Goal: Task Accomplishment & Management: Manage account settings

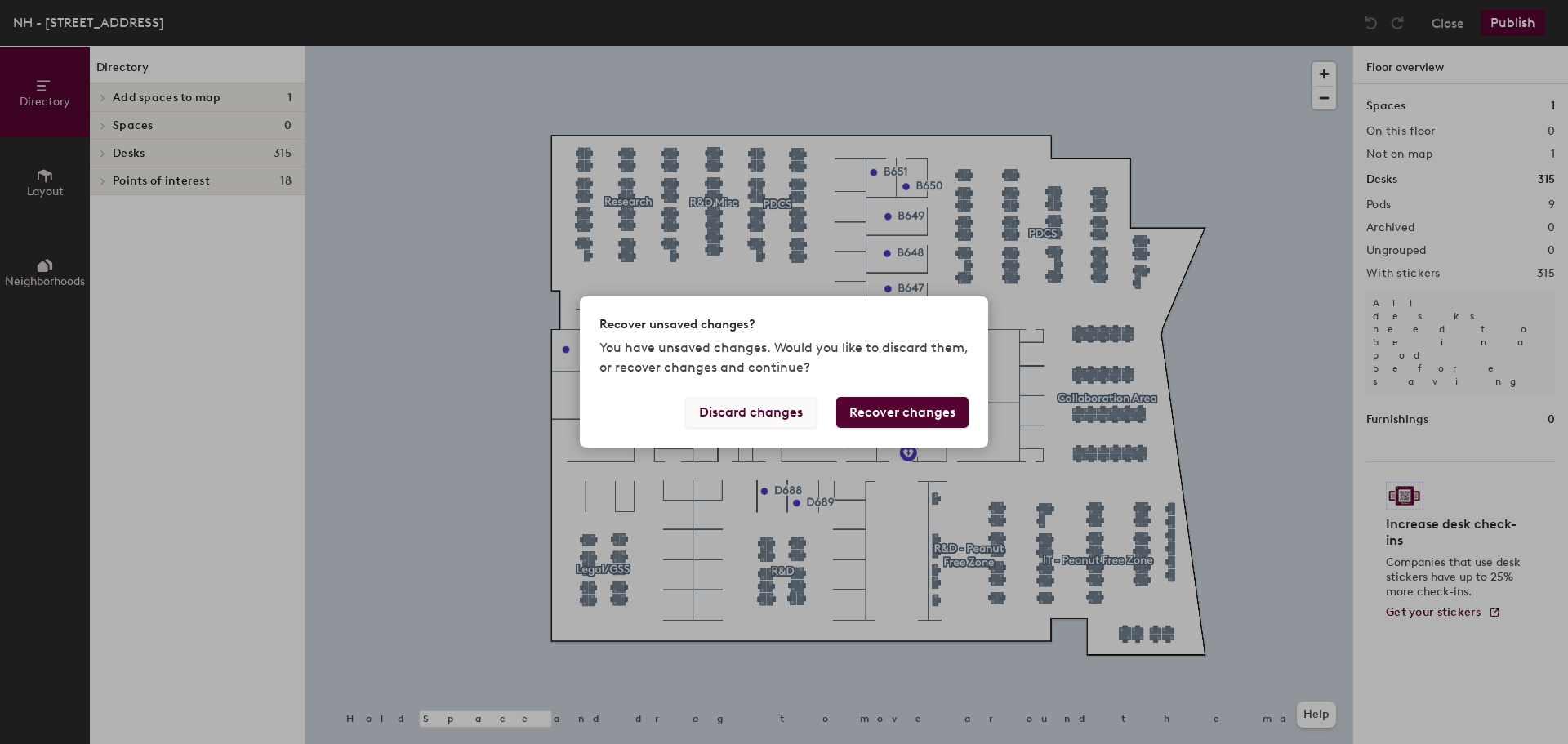
click at [798, 413] on button "Discard changes" at bounding box center [750, 412] width 131 height 31
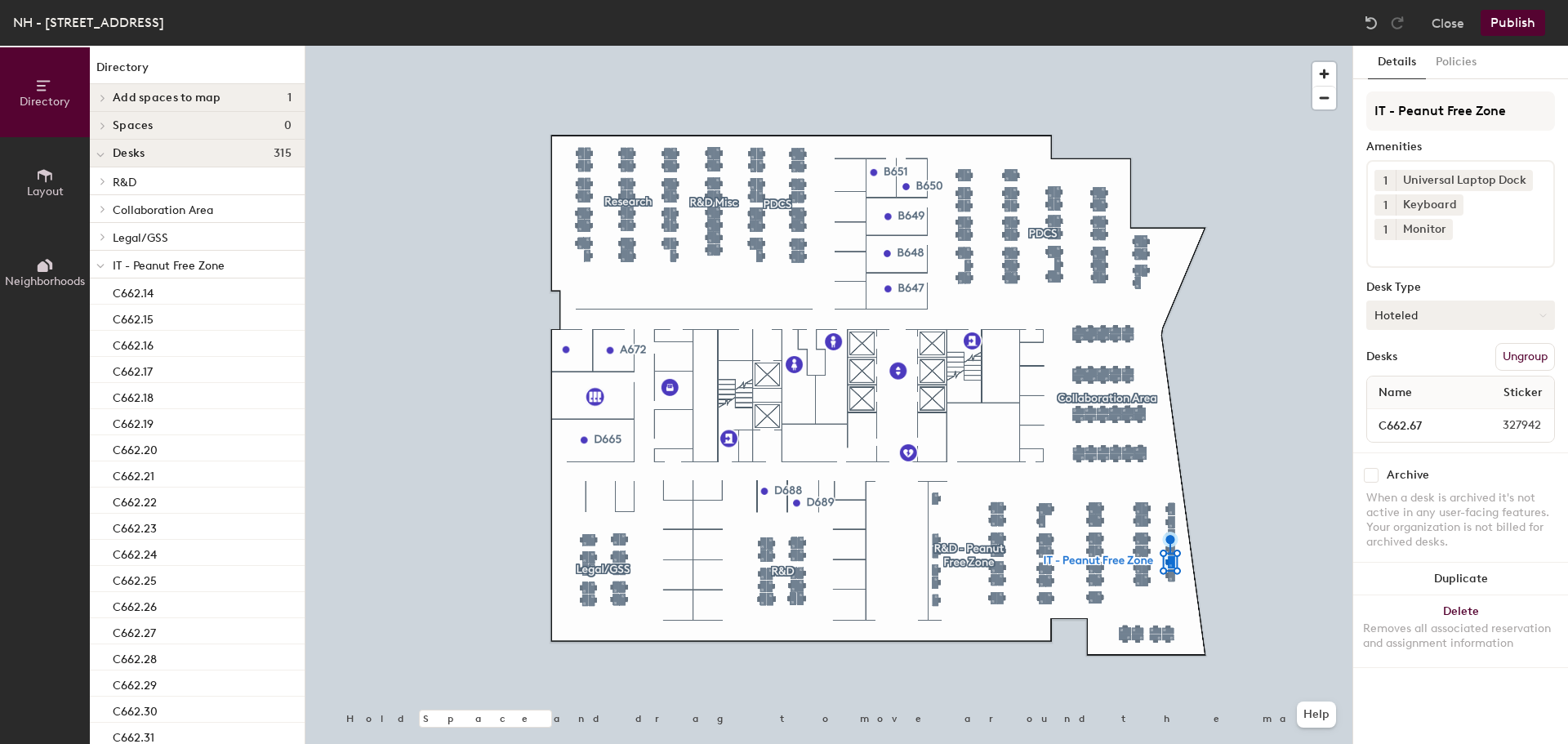
click at [1442, 301] on button "Hoteled" at bounding box center [1461, 316] width 189 height 30
click at [1463, 63] on button "Policies" at bounding box center [1456, 62] width 61 height 34
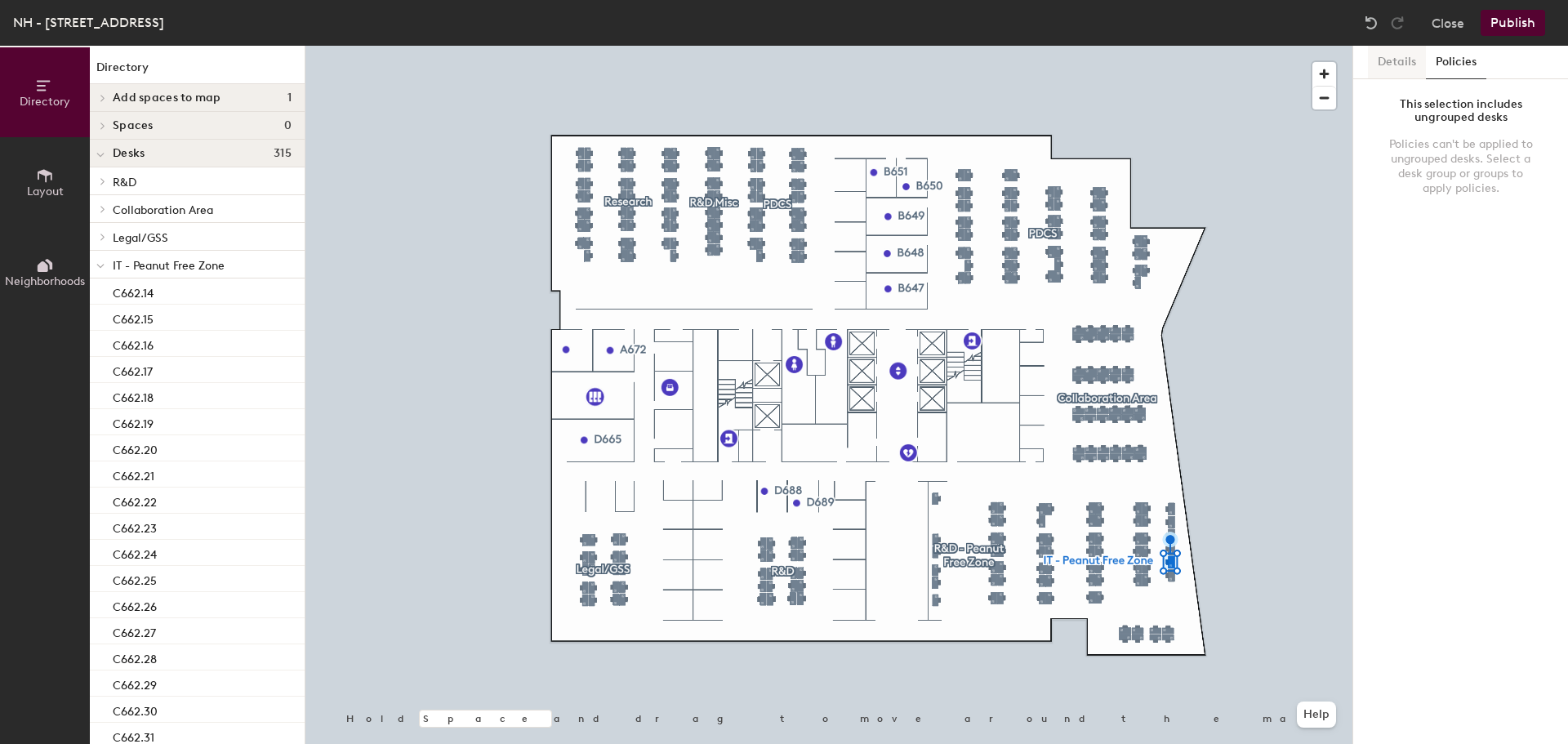
click at [1398, 54] on button "Details" at bounding box center [1397, 62] width 58 height 34
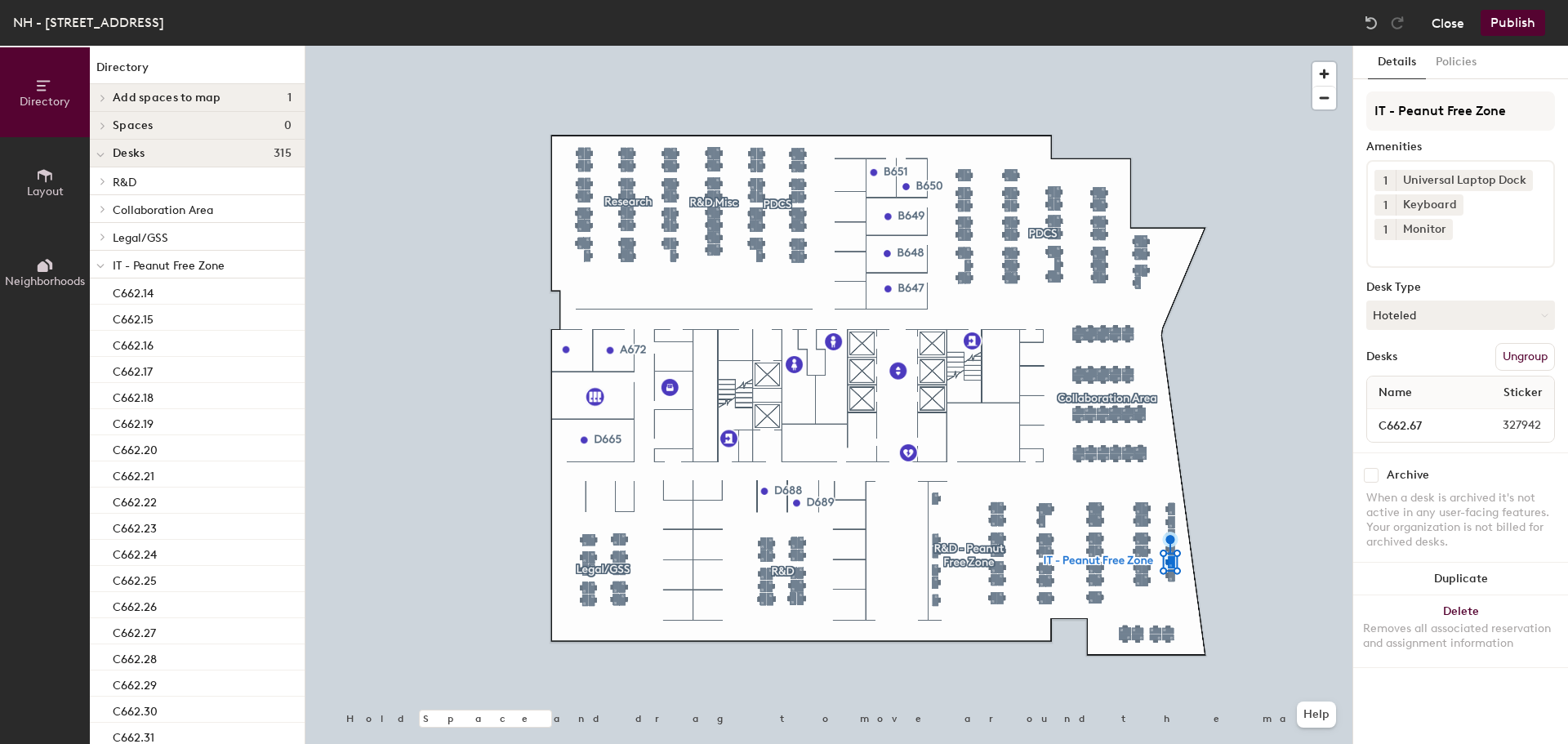
click at [1447, 26] on button "Close" at bounding box center [1448, 23] width 33 height 26
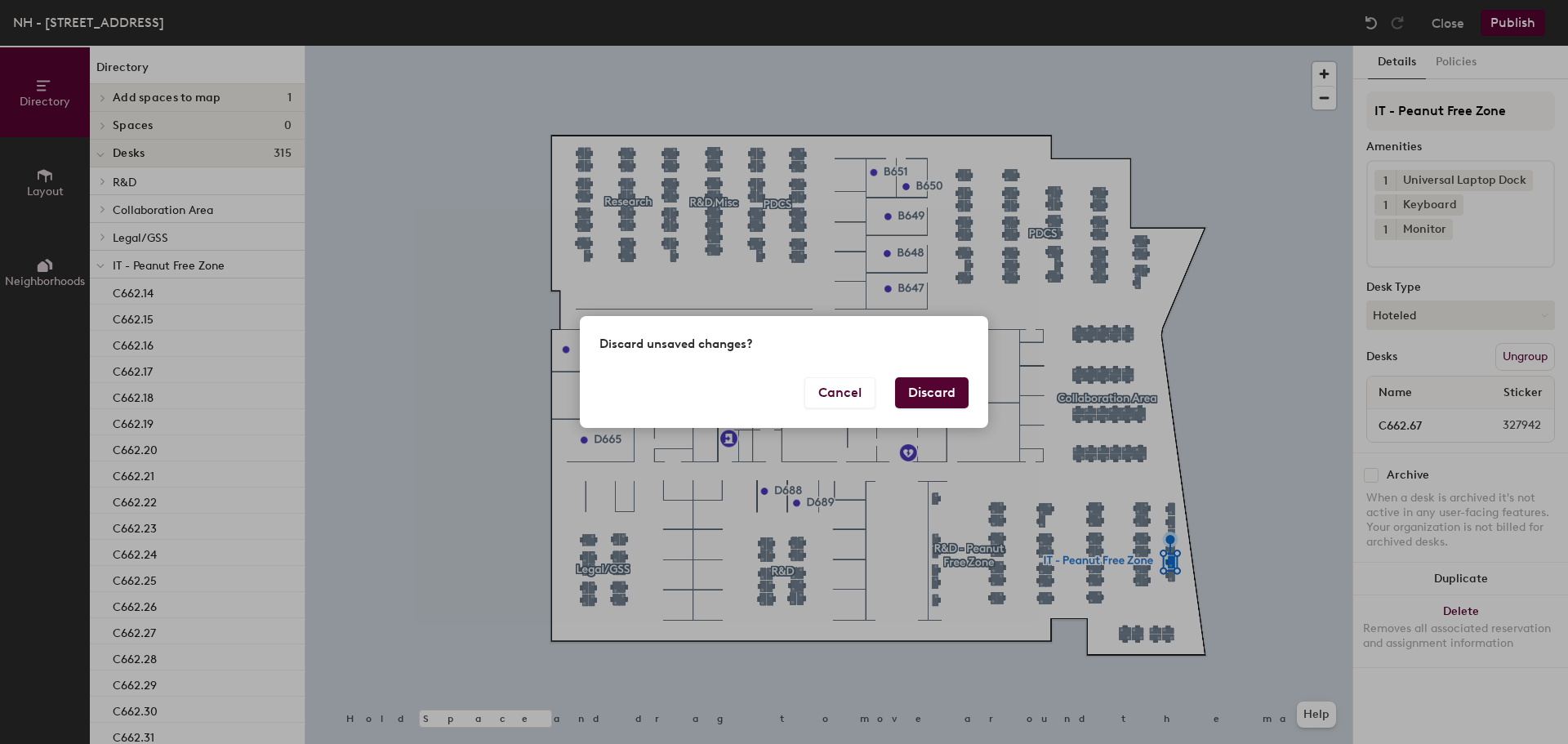
click at [932, 401] on button "Discard" at bounding box center [932, 392] width 74 height 31
